Goal: Go to known website: Go to known website

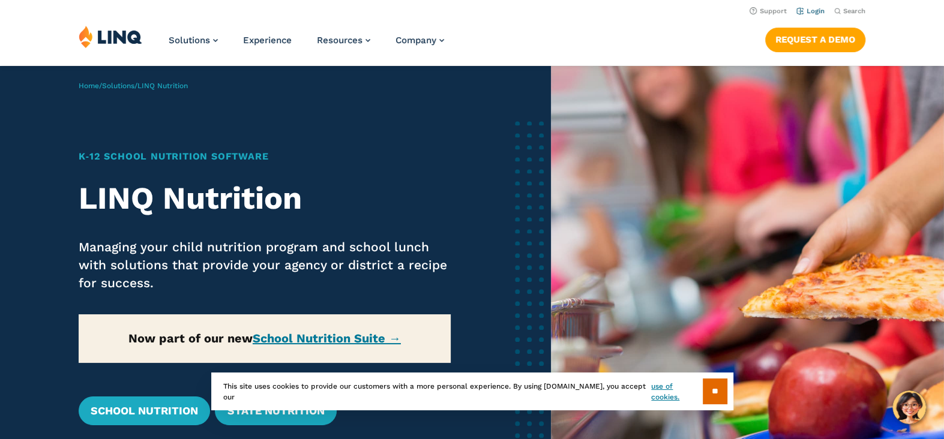
click at [802, 15] on link "Login" at bounding box center [810, 11] width 28 height 8
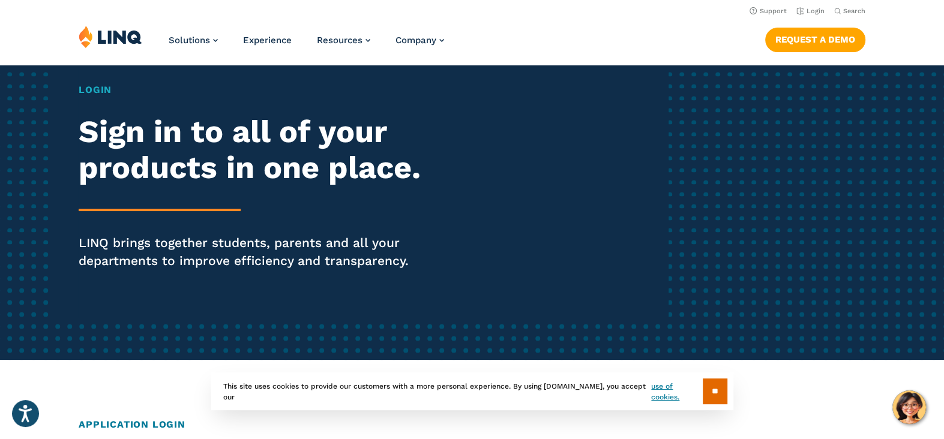
scroll to position [60, 0]
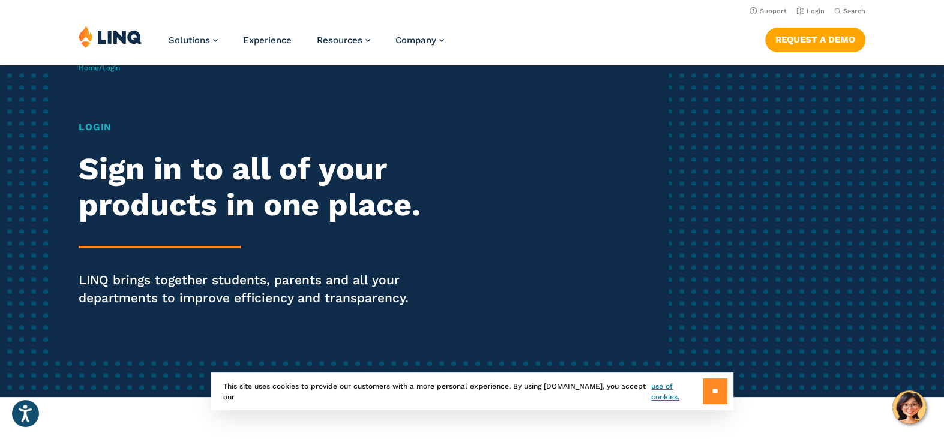
click at [717, 395] on input "**" at bounding box center [715, 392] width 25 height 26
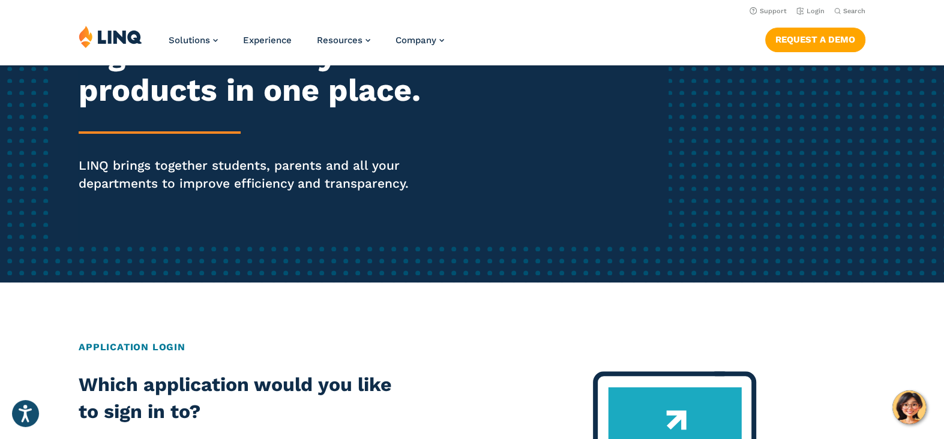
scroll to position [0, 0]
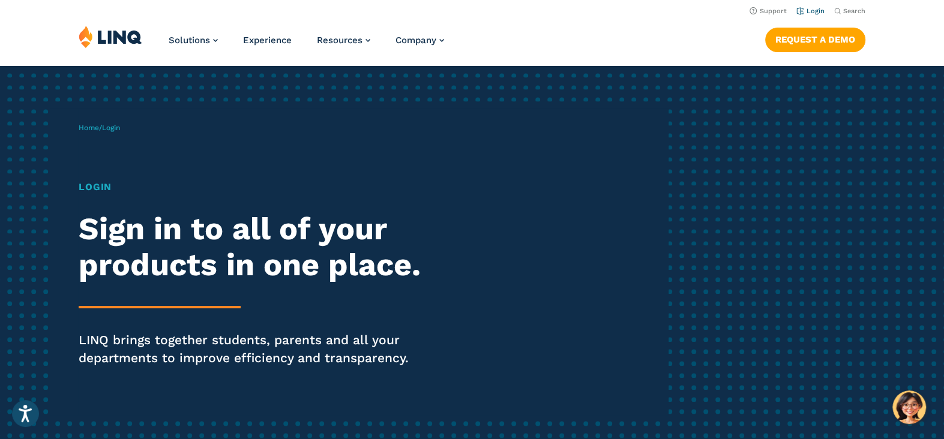
click at [808, 12] on link "Login" at bounding box center [810, 11] width 28 height 8
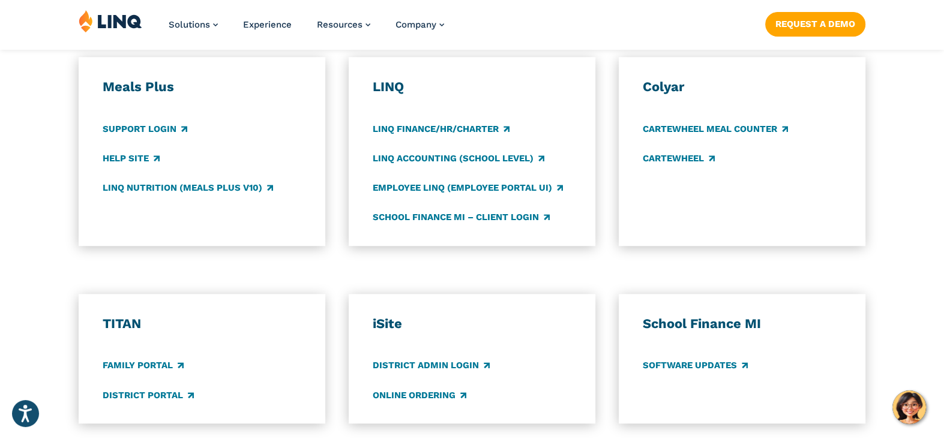
scroll to position [720, 0]
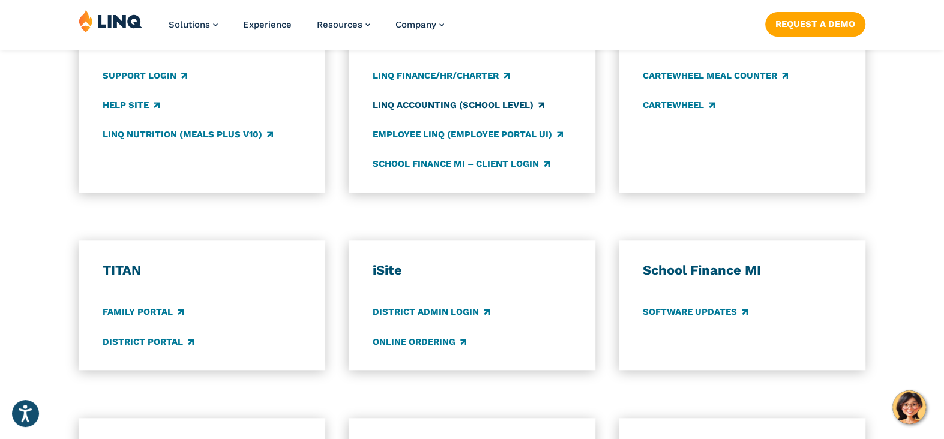
click at [462, 112] on link "LINQ Accounting (school level)" at bounding box center [459, 104] width 172 height 13
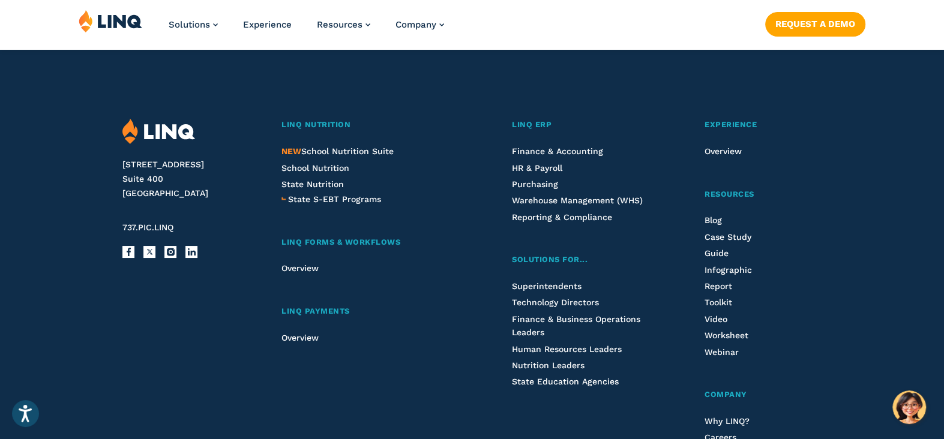
scroll to position [1380, 0]
